Goal: Contribute content: Contribute content

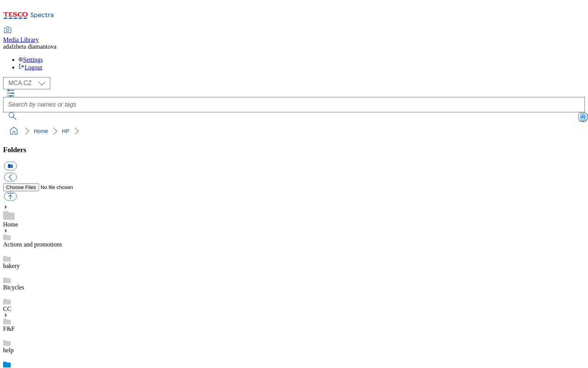
scroll to position [9, 0]
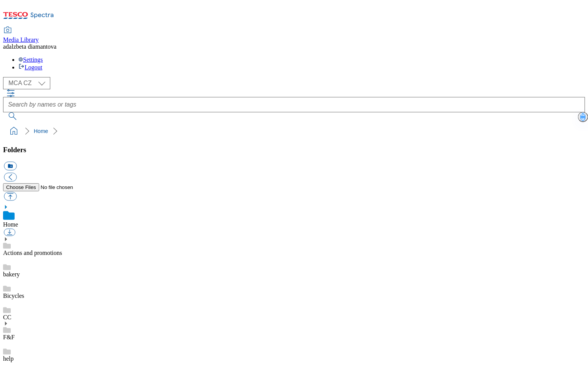
click at [48, 250] on link "Actions and promotions" at bounding box center [32, 253] width 59 height 7
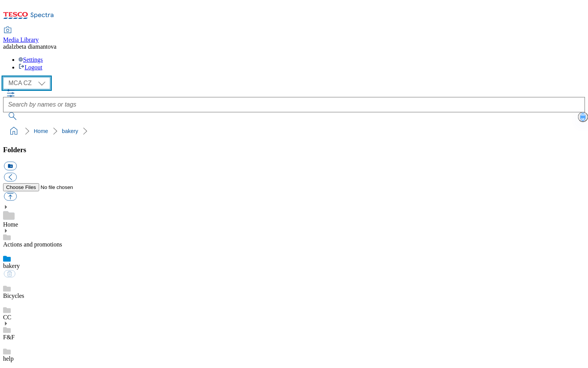
click at [44, 77] on select "MCA CZ MCA HU MCA SK" at bounding box center [26, 83] width 47 height 12
select select "flare-mca-sk"
click at [5, 77] on select "MCA CZ MCA HU MCA SK" at bounding box center [26, 83] width 47 height 12
click at [53, 241] on link "Actions and promotions" at bounding box center [32, 244] width 59 height 7
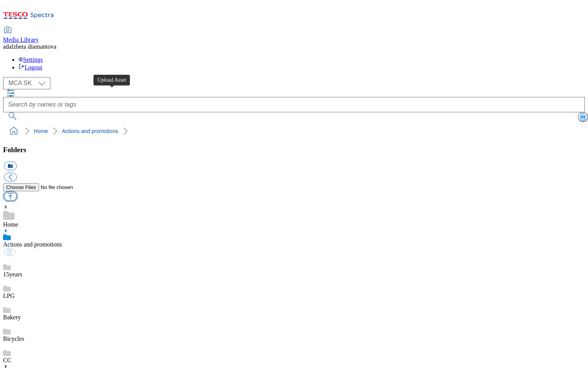
click at [17, 192] on button "button" at bounding box center [10, 196] width 13 height 9
type input "C:\fakepath\sk-wk34-ac-revuca.png"
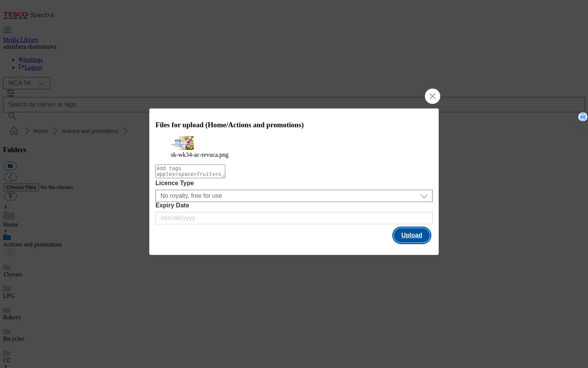
click at [419, 239] on button "Upload" at bounding box center [412, 235] width 36 height 15
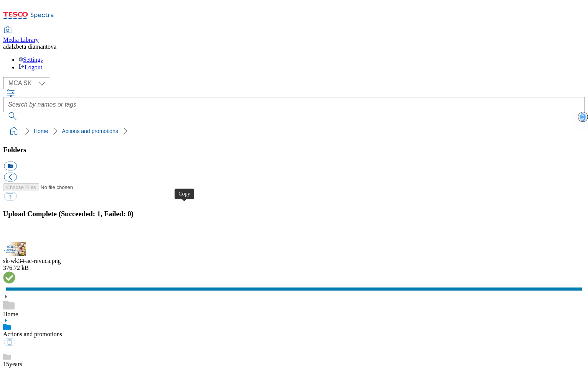
click at [15, 234] on button "button" at bounding box center [10, 237] width 12 height 7
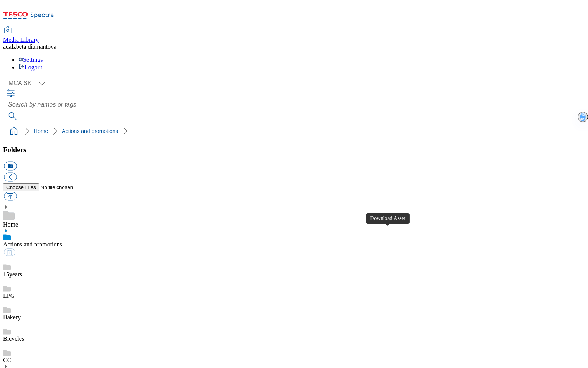
scroll to position [658, 0]
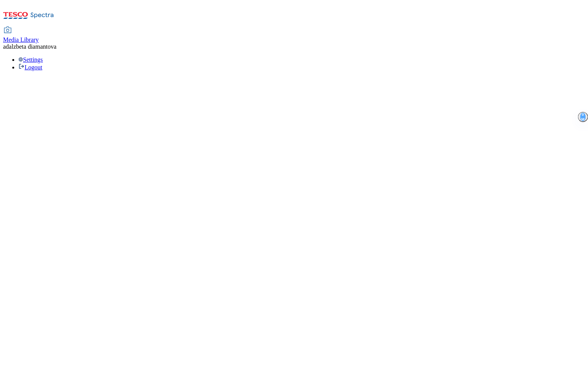
select select "flare-mca-sk"
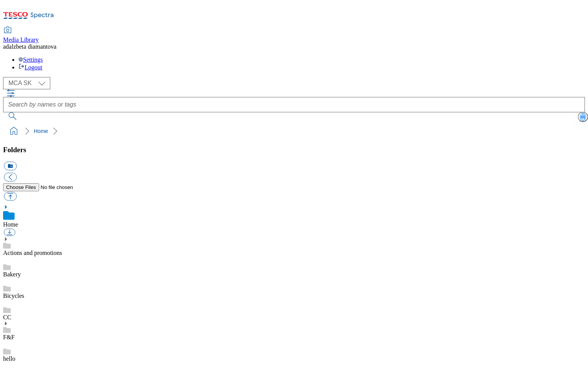
click at [62, 250] on link "Actions and promotions" at bounding box center [32, 253] width 59 height 7
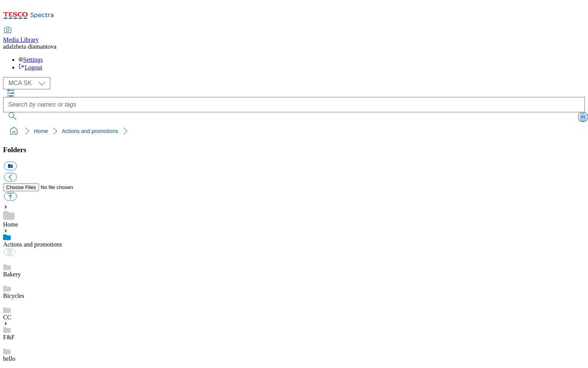
click at [17, 192] on button "button" at bounding box center [10, 196] width 13 height 9
type input "C:\fakepath\sk-wk34-ac-ff-zlava.png"
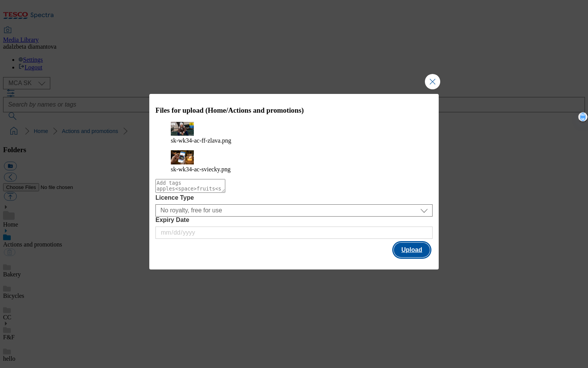
click at [426, 243] on button "Upload" at bounding box center [412, 250] width 36 height 15
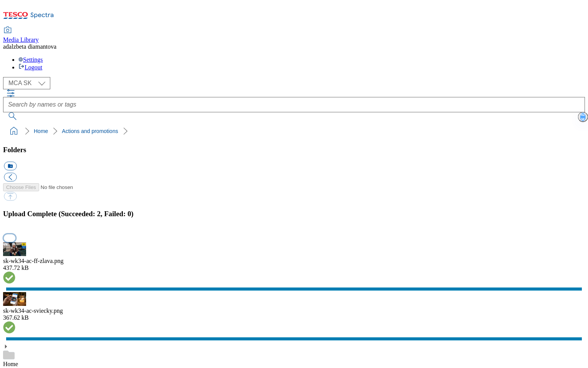
click at [15, 234] on button "button" at bounding box center [10, 237] width 12 height 7
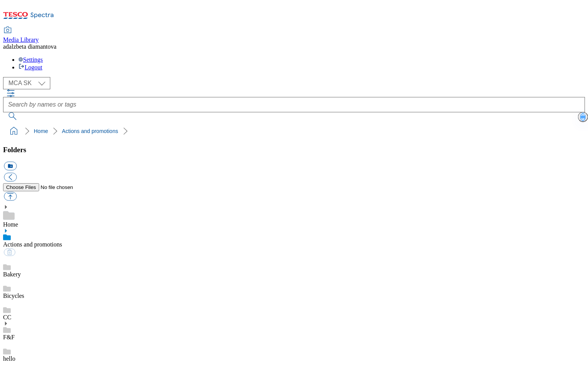
click at [53, 257] on div "Bakery" at bounding box center [294, 267] width 582 height 21
click at [60, 241] on link "Actions and promotions" at bounding box center [32, 244] width 59 height 7
